Goal: Task Accomplishment & Management: Manage account settings

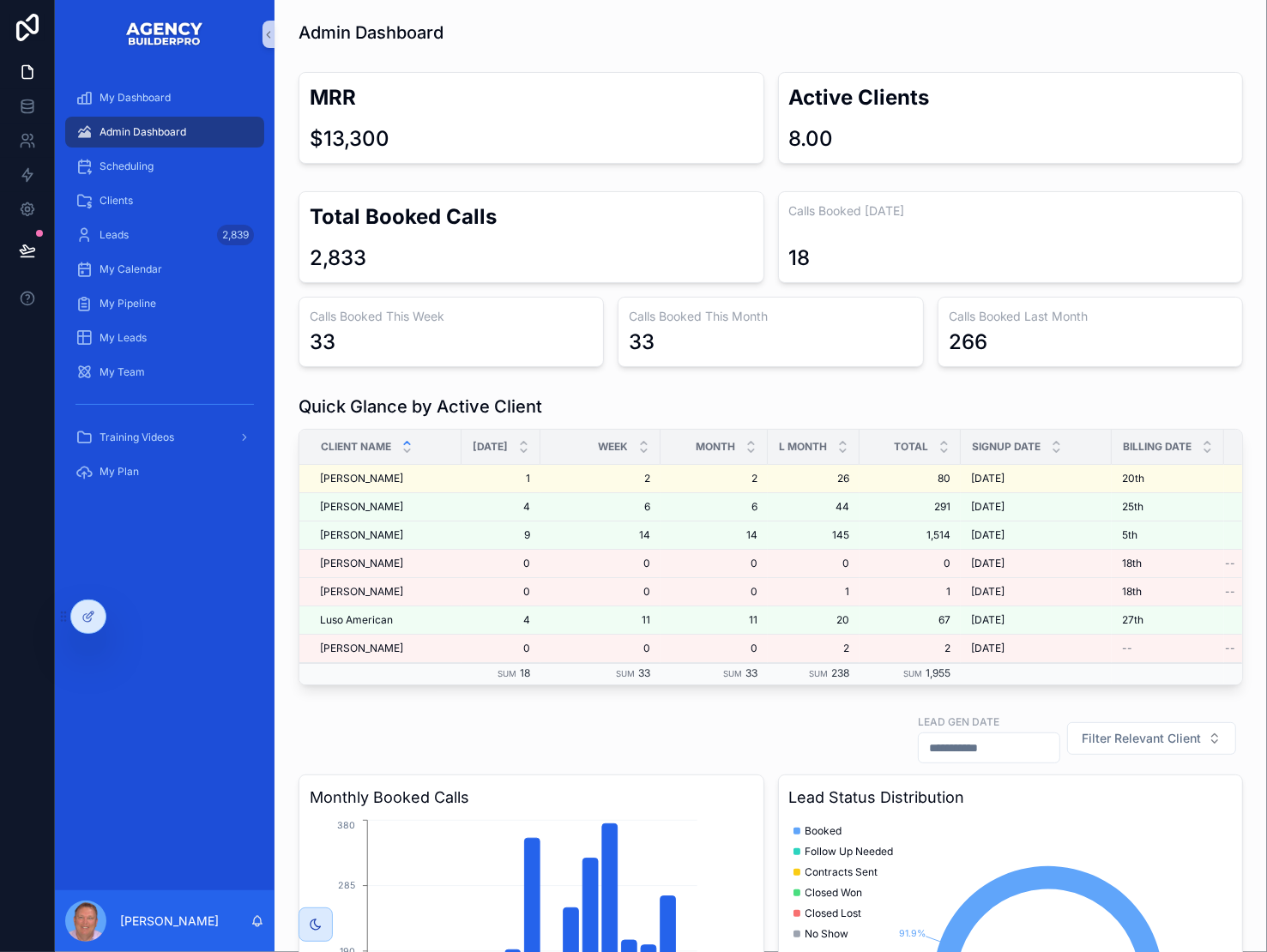
scroll to position [326, 0]
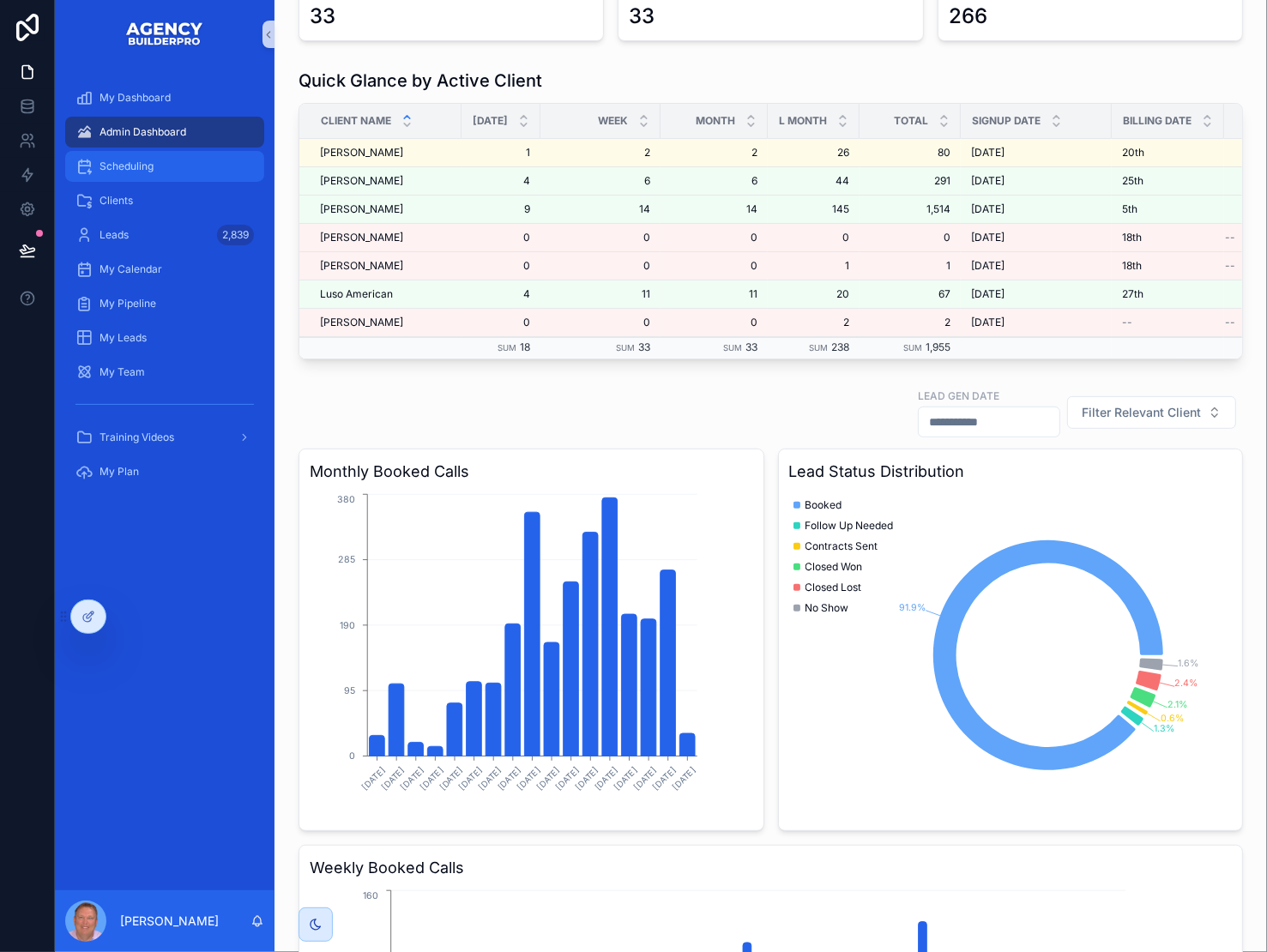
click at [133, 173] on span "Scheduling" at bounding box center [126, 166] width 54 height 14
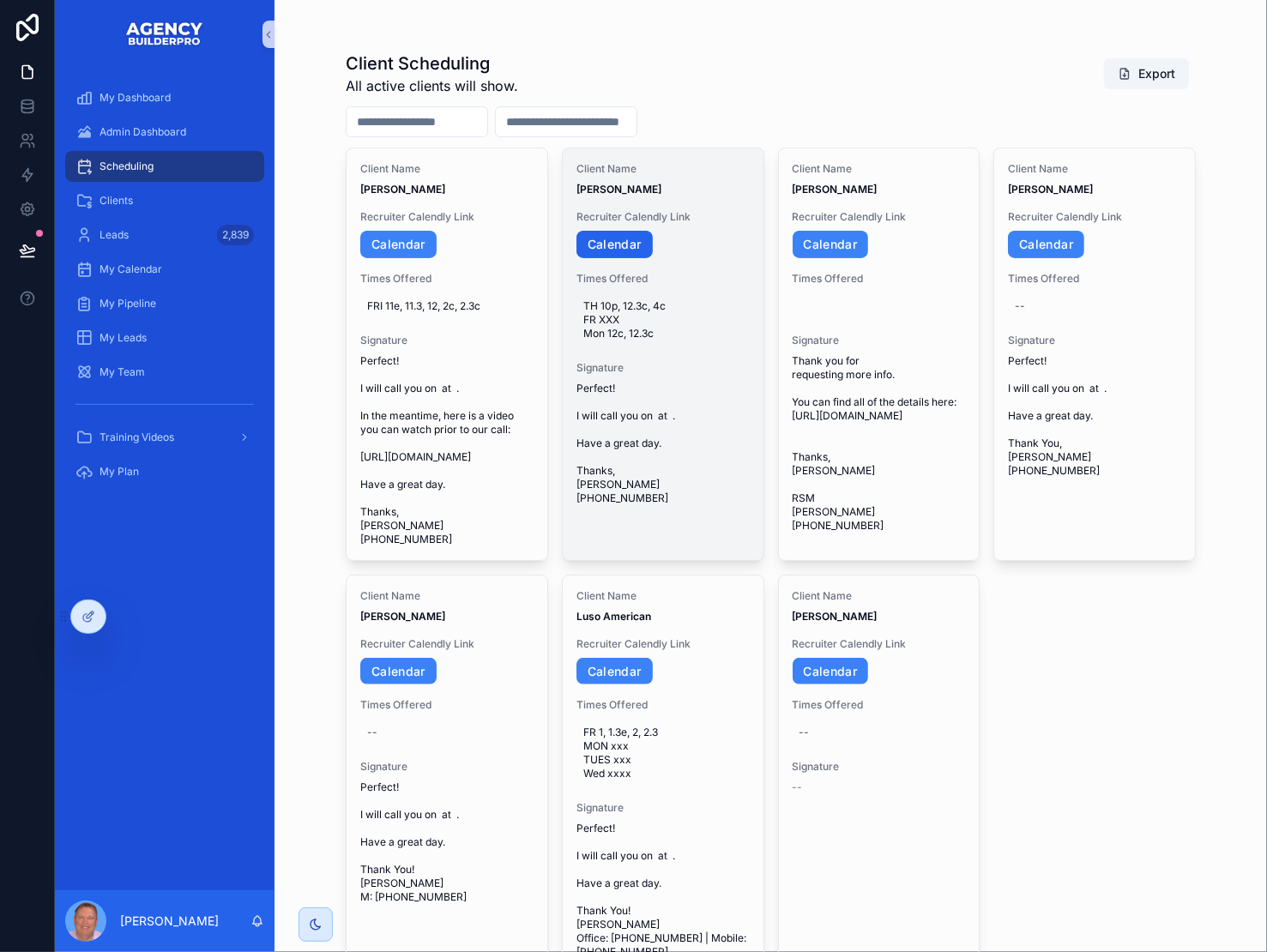
click at [635, 258] on link "Calendar" at bounding box center [614, 243] width 76 height 27
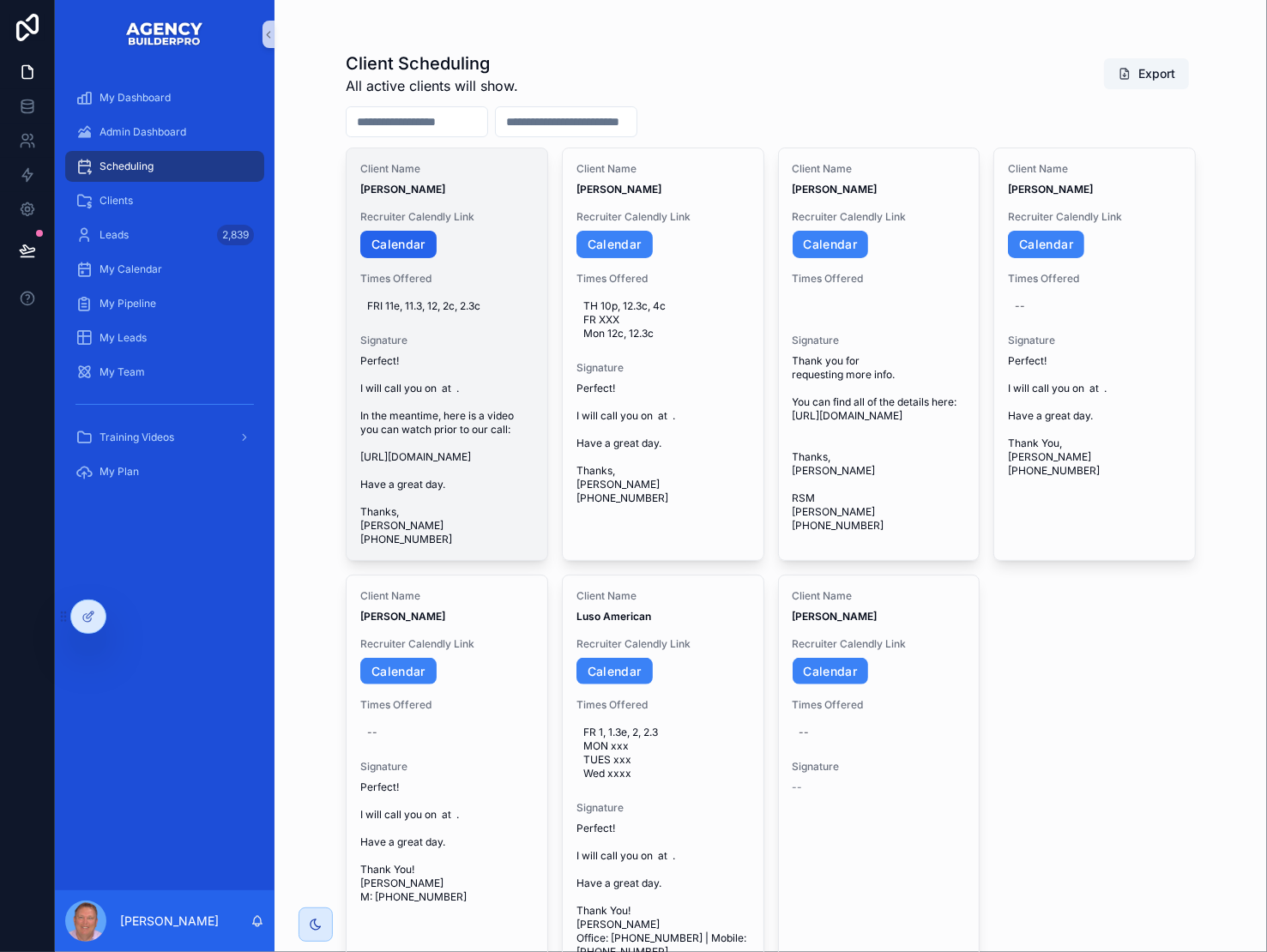
click at [427, 258] on link "Calendar" at bounding box center [398, 243] width 76 height 27
click at [533, 320] on div "FRI 11e, 11.3, 12, 2c, 2.3c" at bounding box center [446, 305] width 173 height 27
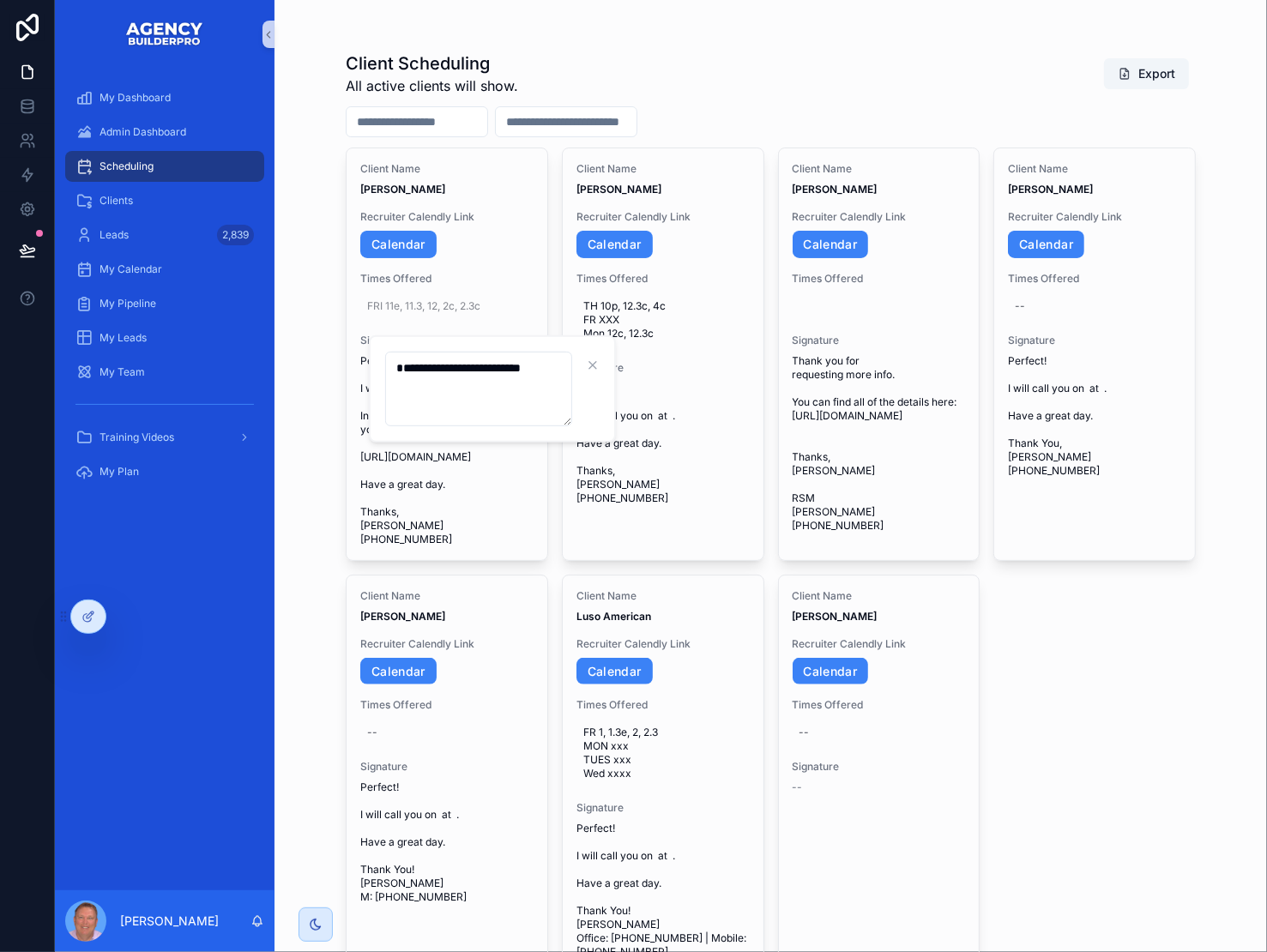
click at [553, 390] on textarea "**********" at bounding box center [478, 388] width 187 height 74
type textarea "**********"
click at [623, 367] on icon "scrollable content" at bounding box center [617, 365] width 14 height 14
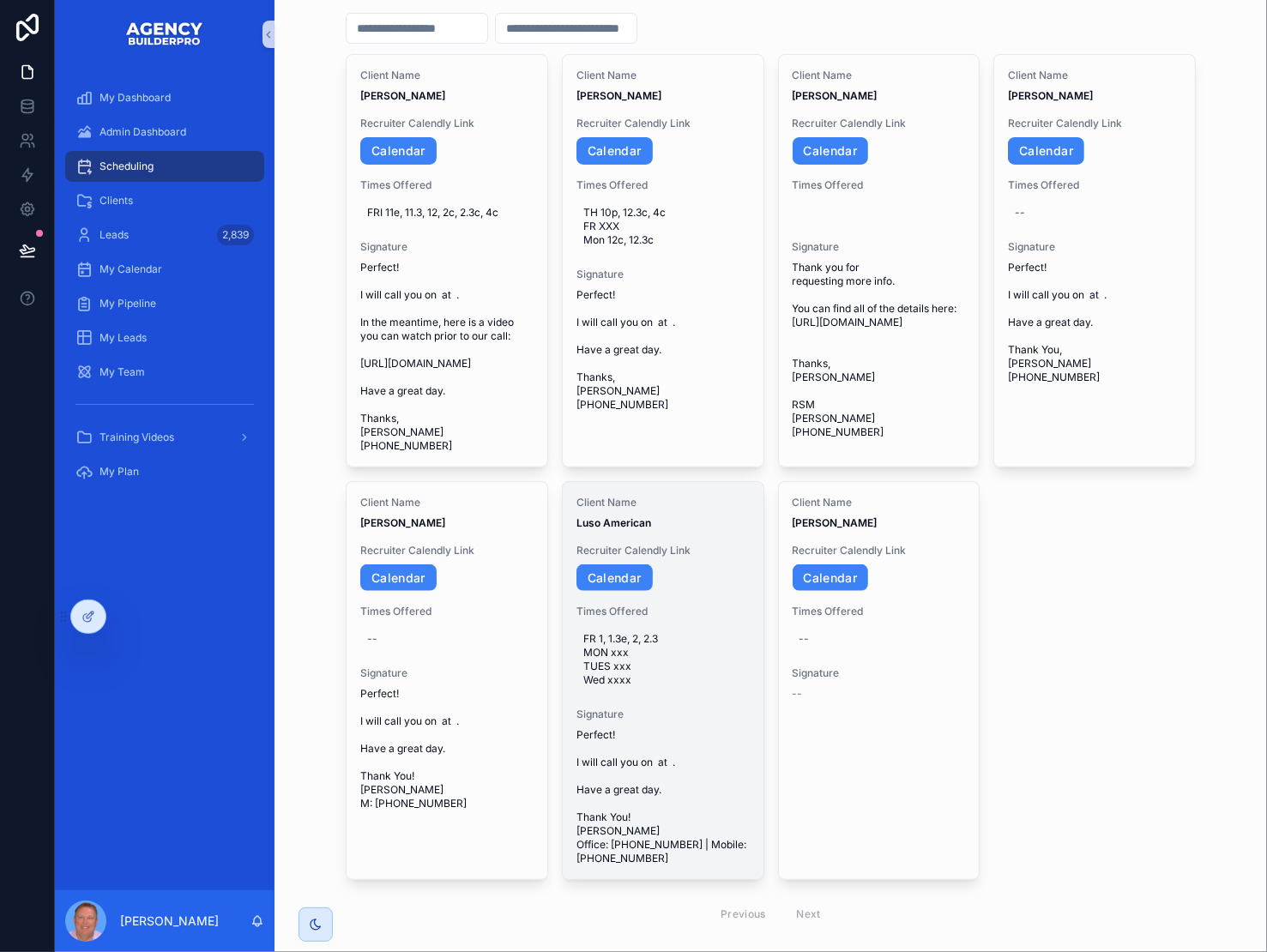
scroll to position [94, 0]
click at [632, 591] on link "Calendar" at bounding box center [614, 576] width 76 height 27
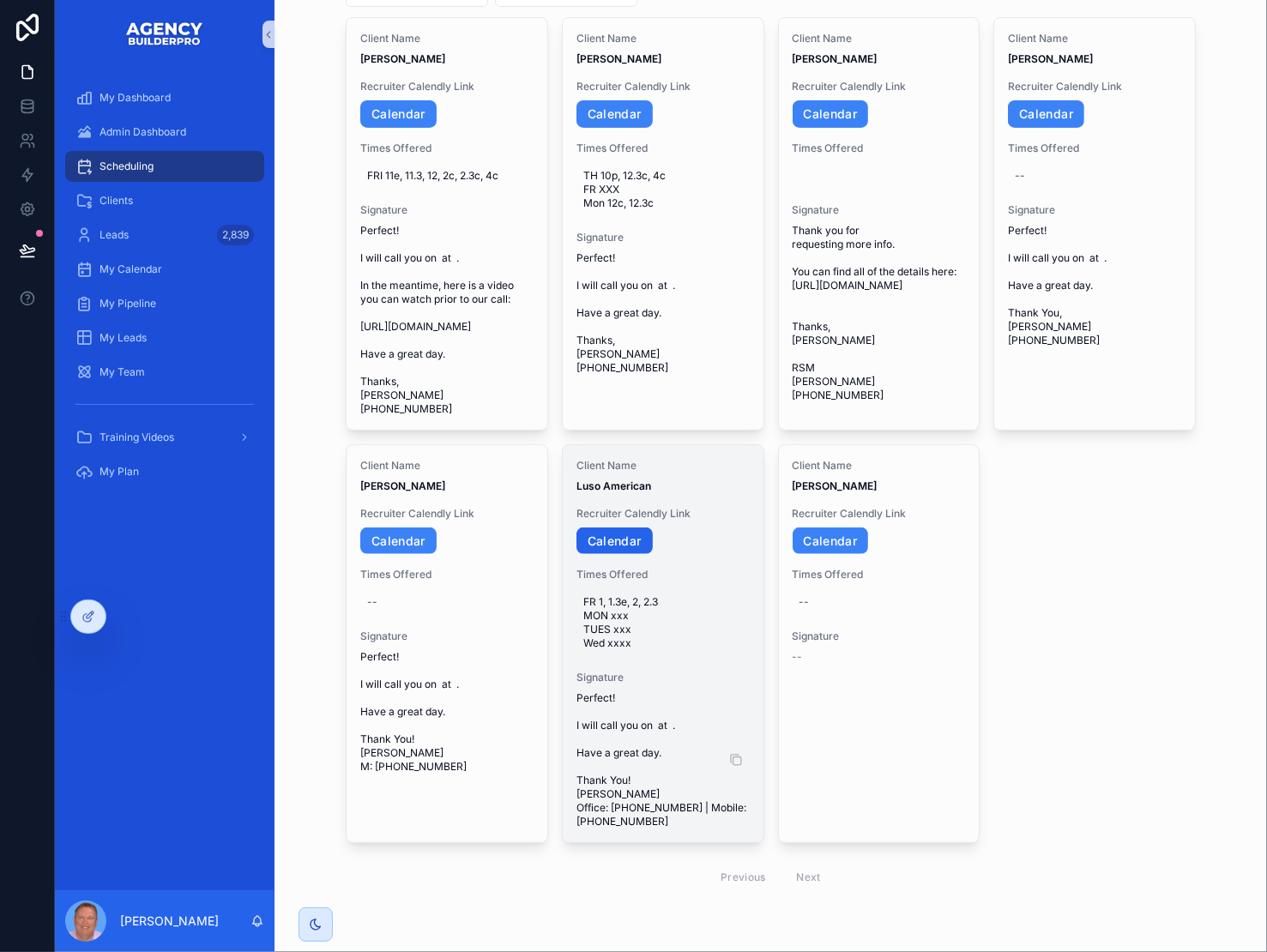
scroll to position [230, 0]
click at [743, 767] on icon "scrollable content" at bounding box center [736, 759] width 14 height 14
click at [621, 554] on link "Calendar" at bounding box center [614, 540] width 76 height 27
click at [743, 767] on icon "scrollable content" at bounding box center [736, 759] width 14 height 14
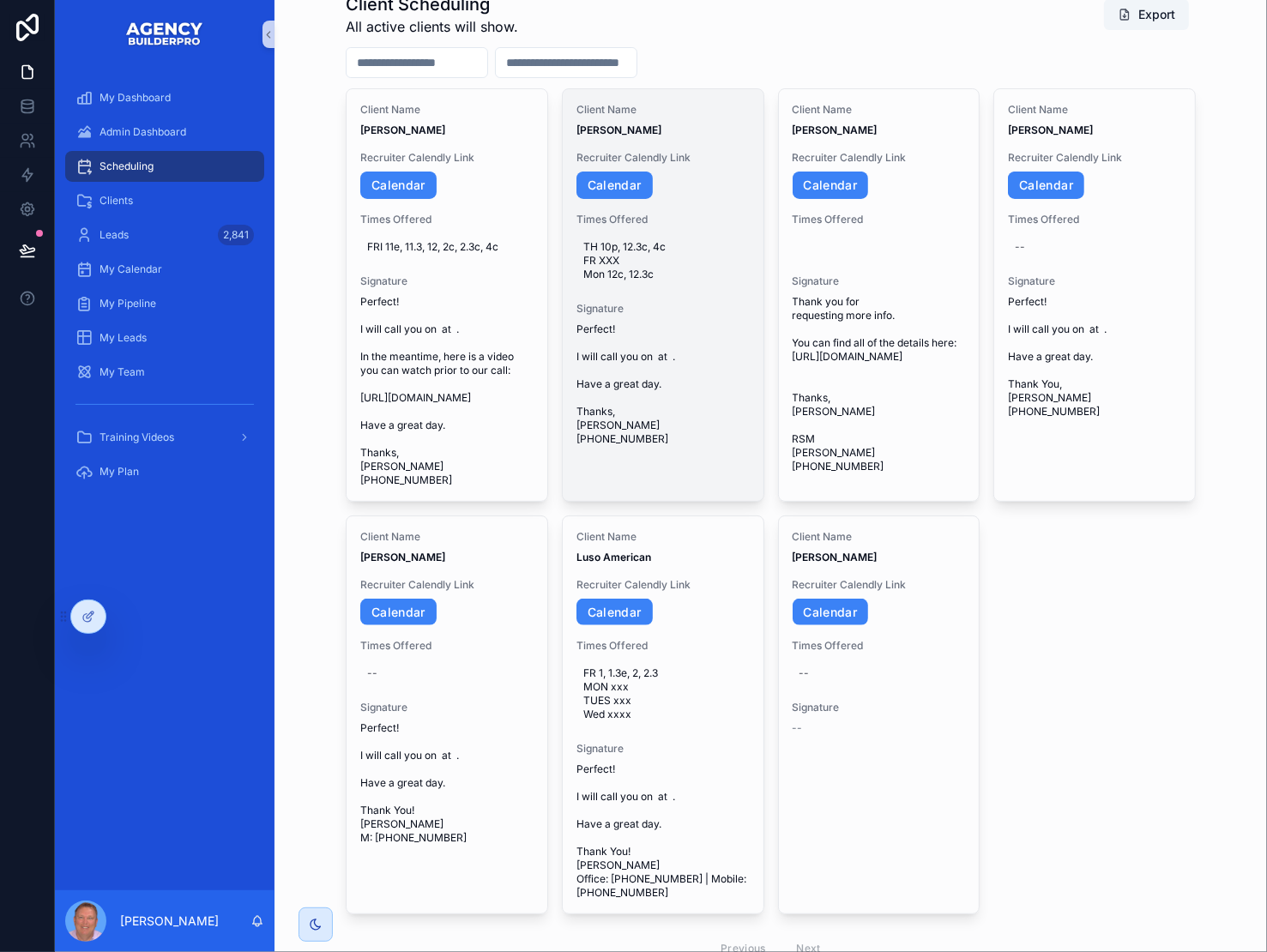
scroll to position [0, 0]
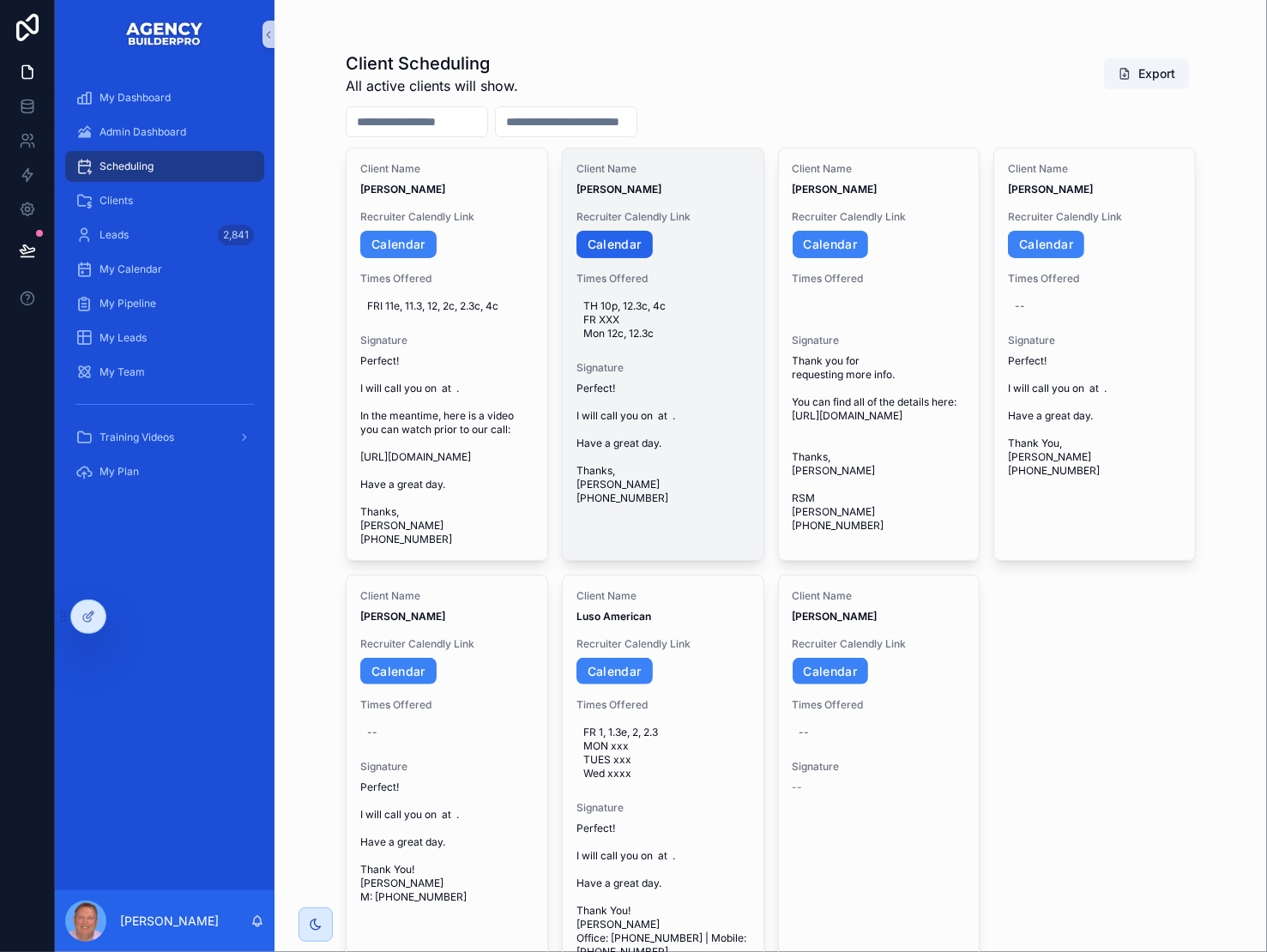
click at [636, 258] on link "Calendar" at bounding box center [614, 243] width 76 height 27
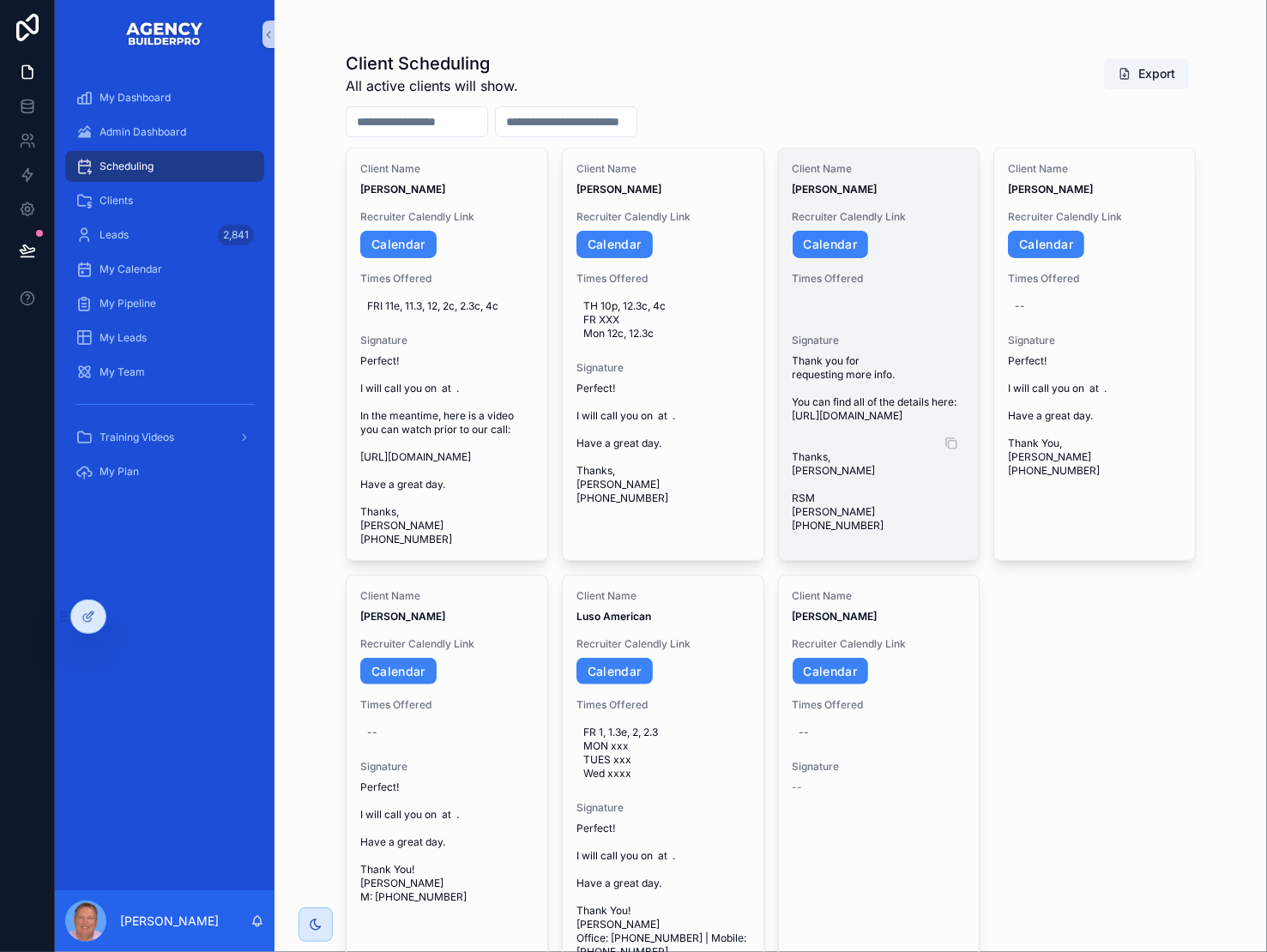
drag, startPoint x: 743, startPoint y: 575, endPoint x: 873, endPoint y: 626, distance: 139.6
click at [0, 0] on icon "scrollable content" at bounding box center [0, 0] width 0 height 0
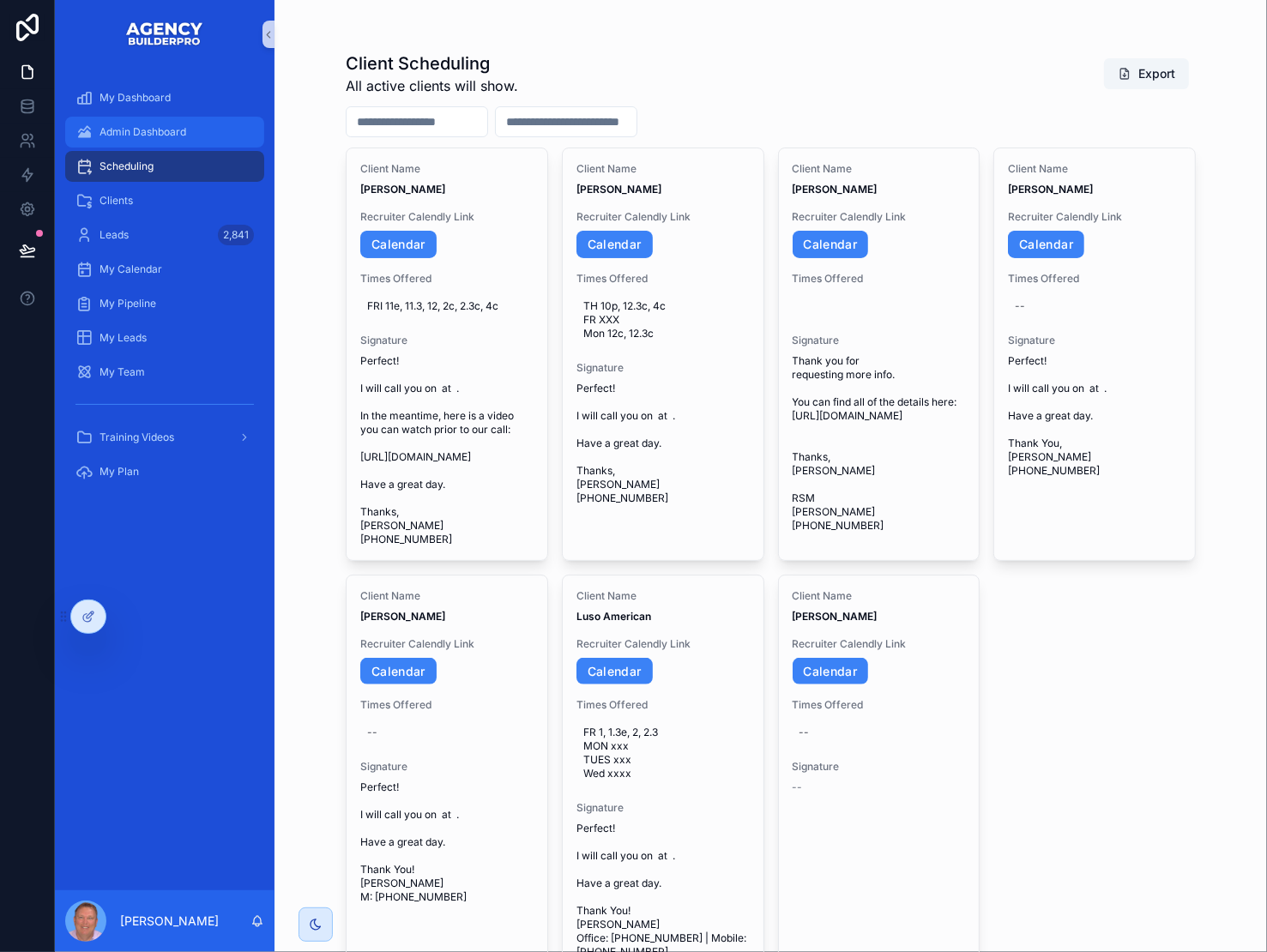
click at [149, 139] on span "Admin Dashboard" at bounding box center [143, 132] width 86 height 14
